Goal: Use online tool/utility: Utilize a website feature to perform a specific function

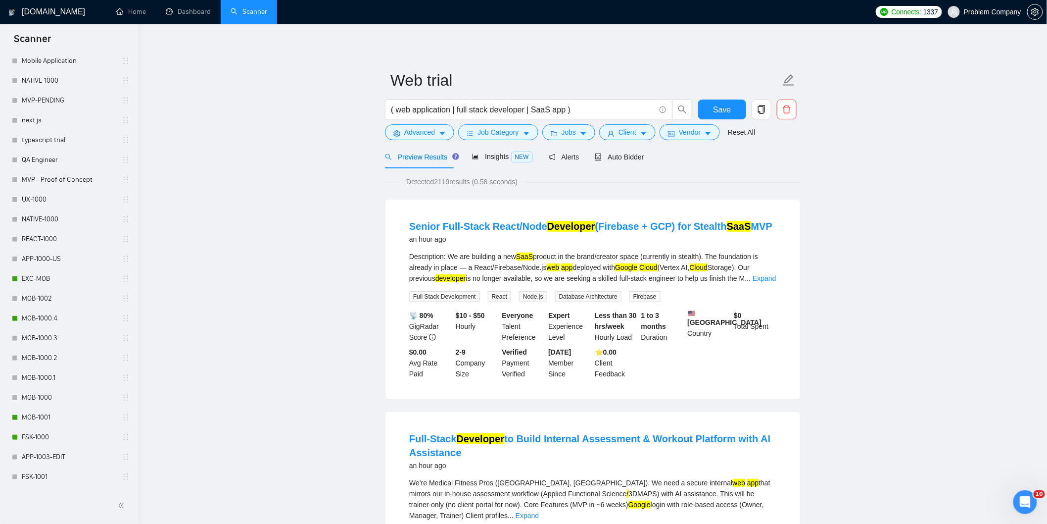
scroll to position [385, 0]
click at [61, 224] on link "MOB-1000.4" at bounding box center [69, 221] width 94 height 20
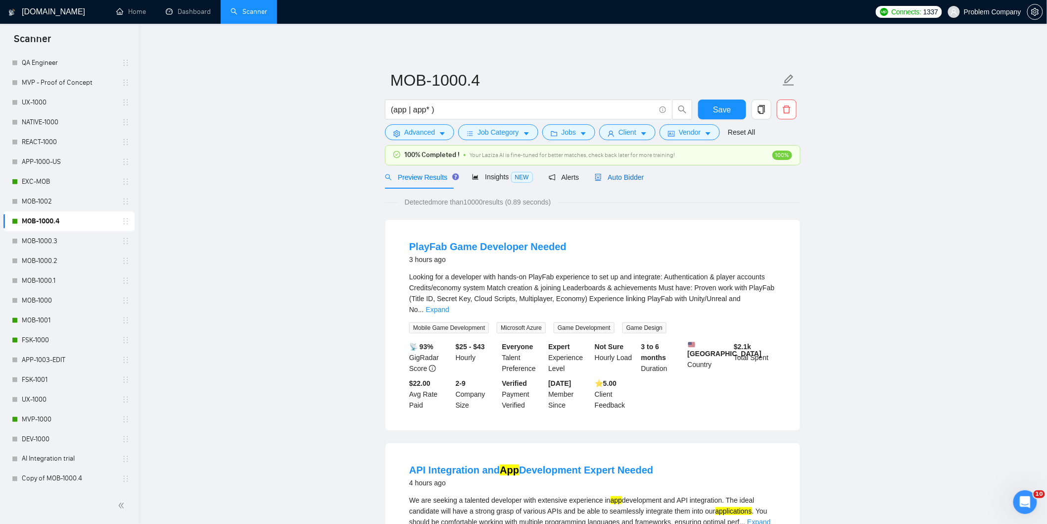
click at [634, 177] on span "Auto Bidder" at bounding box center [619, 177] width 49 height 8
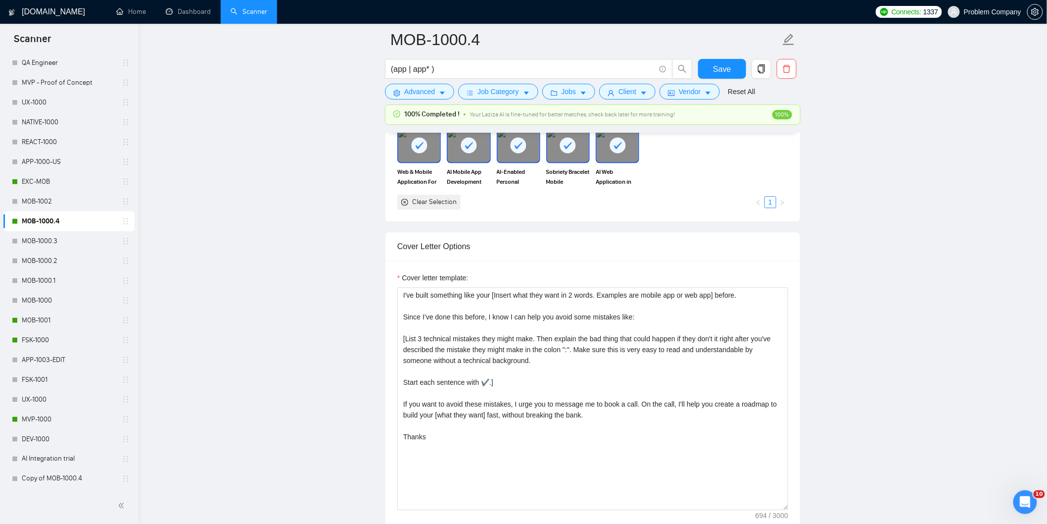
scroll to position [980, 0]
